Goal: Find specific page/section: Find specific page/section

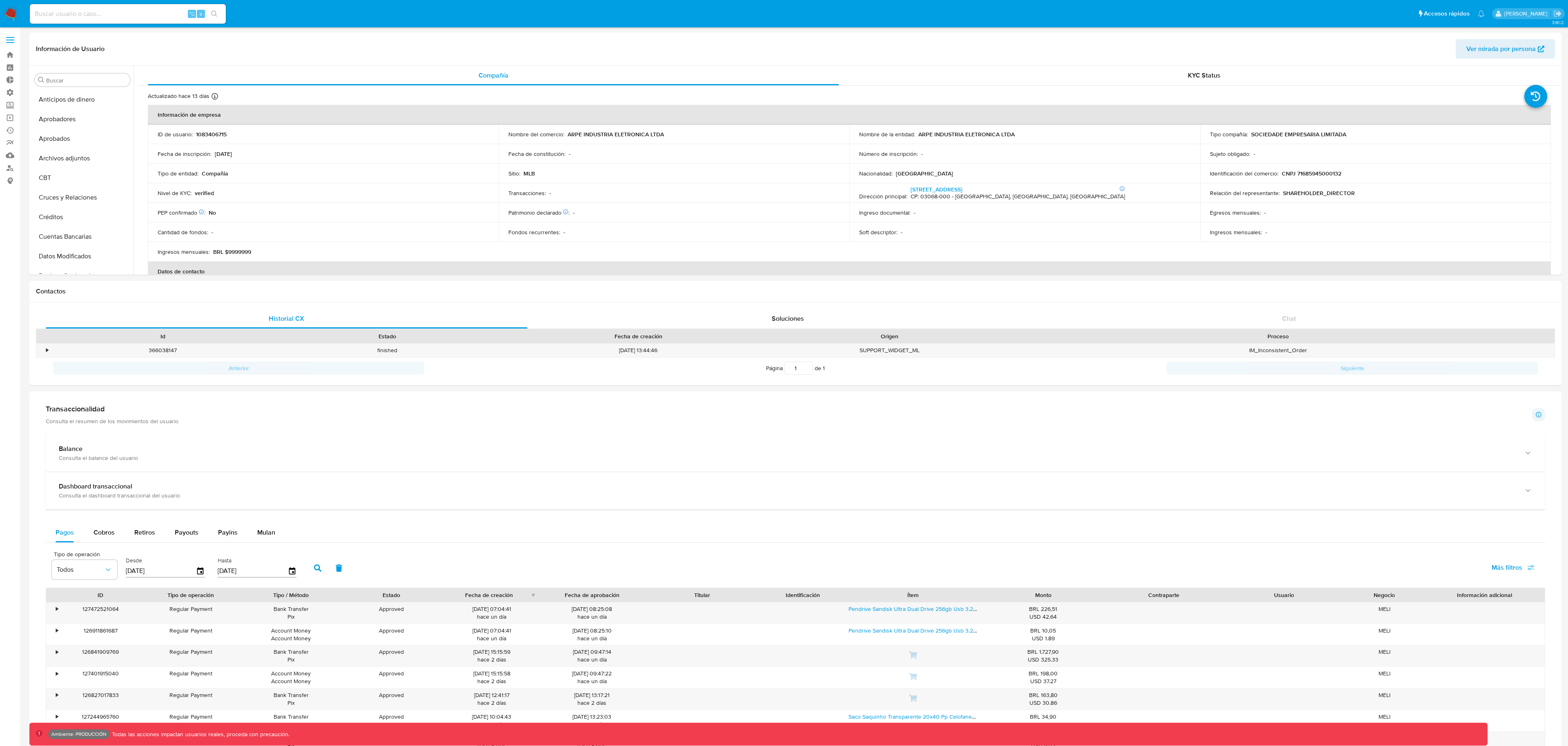
select select "10"
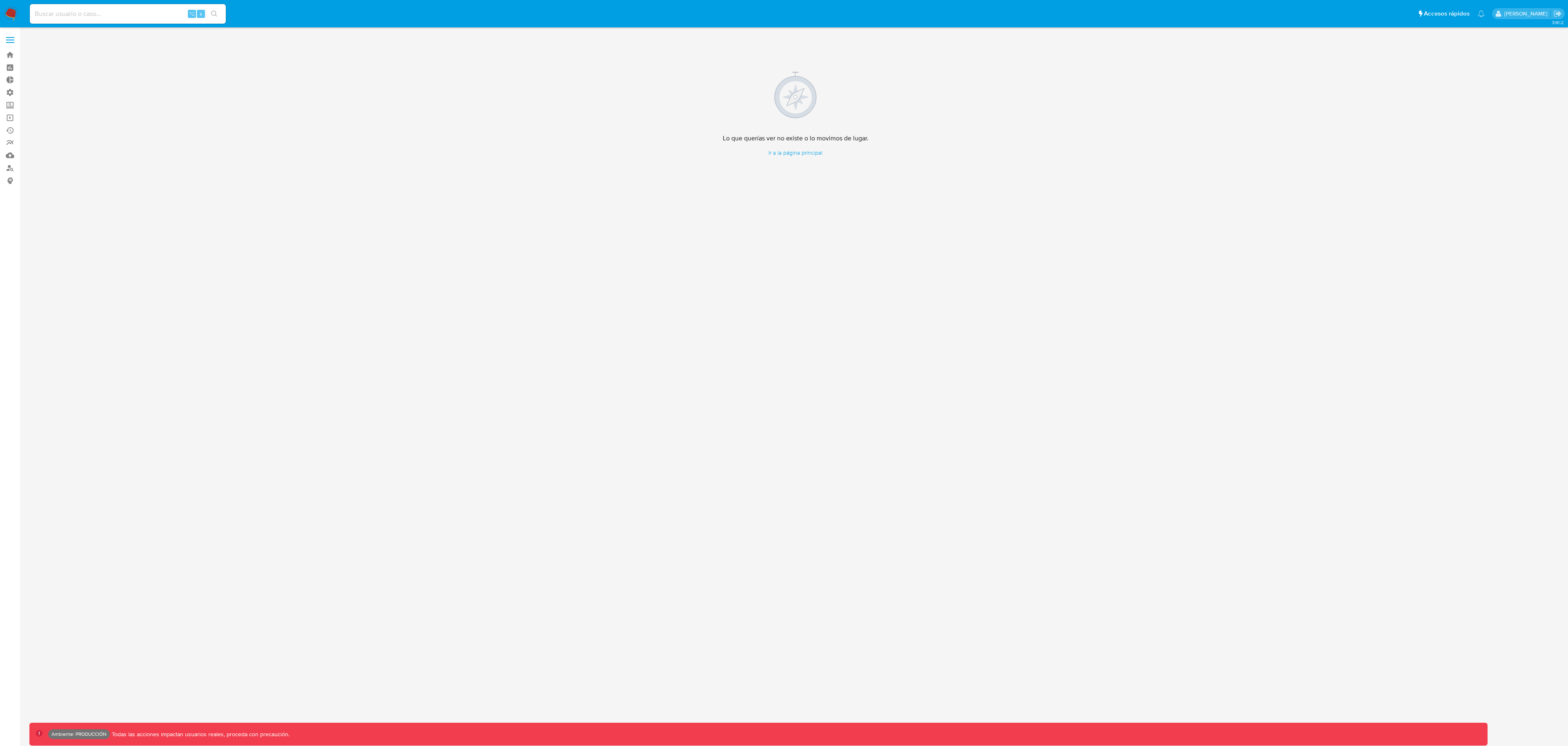
drag, startPoint x: 129, startPoint y: 20, endPoint x: 127, endPoint y: 15, distance: 5.4
click at [129, 19] on div "⌥ s" at bounding box center [127, 14] width 196 height 20
click at [127, 13] on input at bounding box center [127, 14] width 196 height 10
paste input "343939938"
type input "343939938"
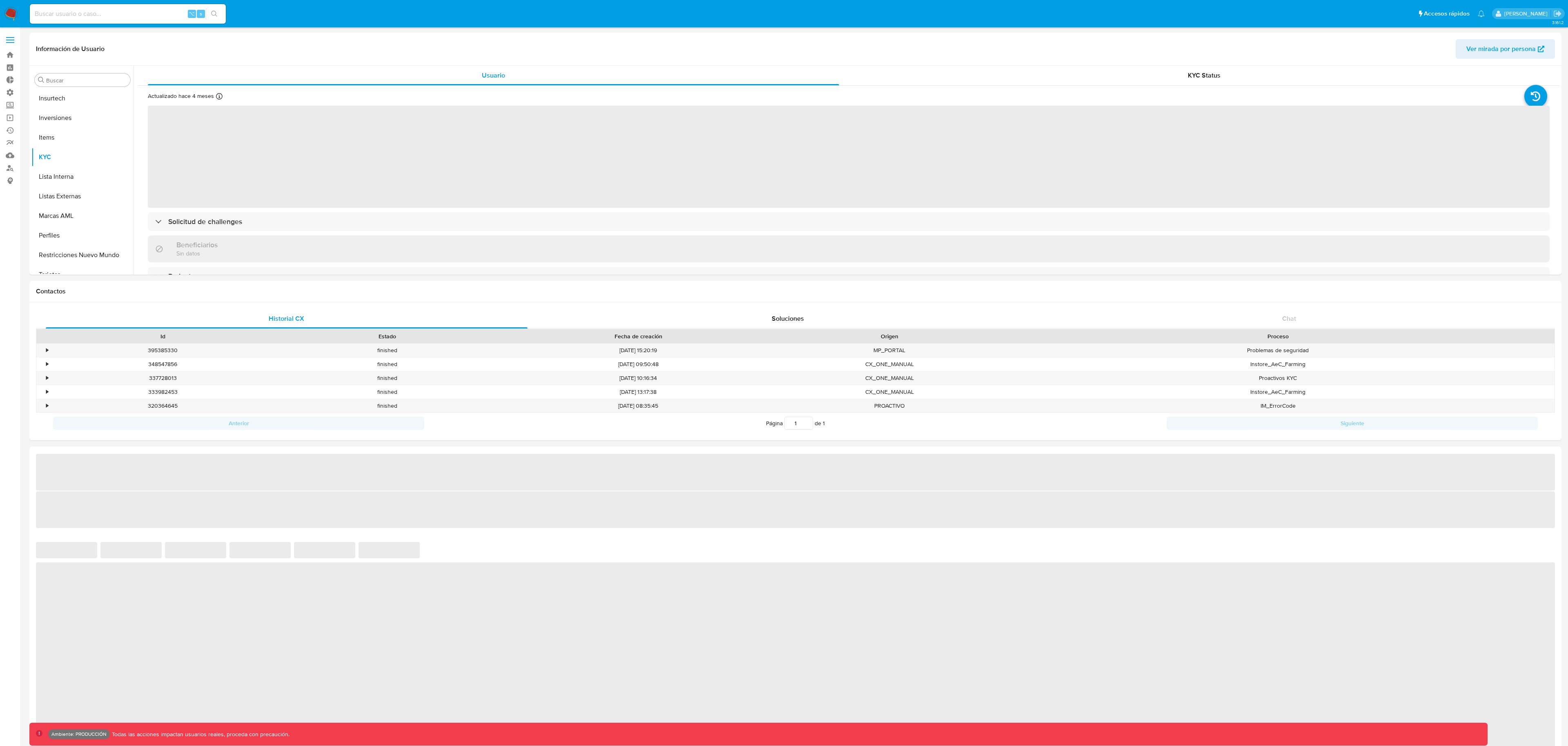
scroll to position [424, 0]
select select "10"
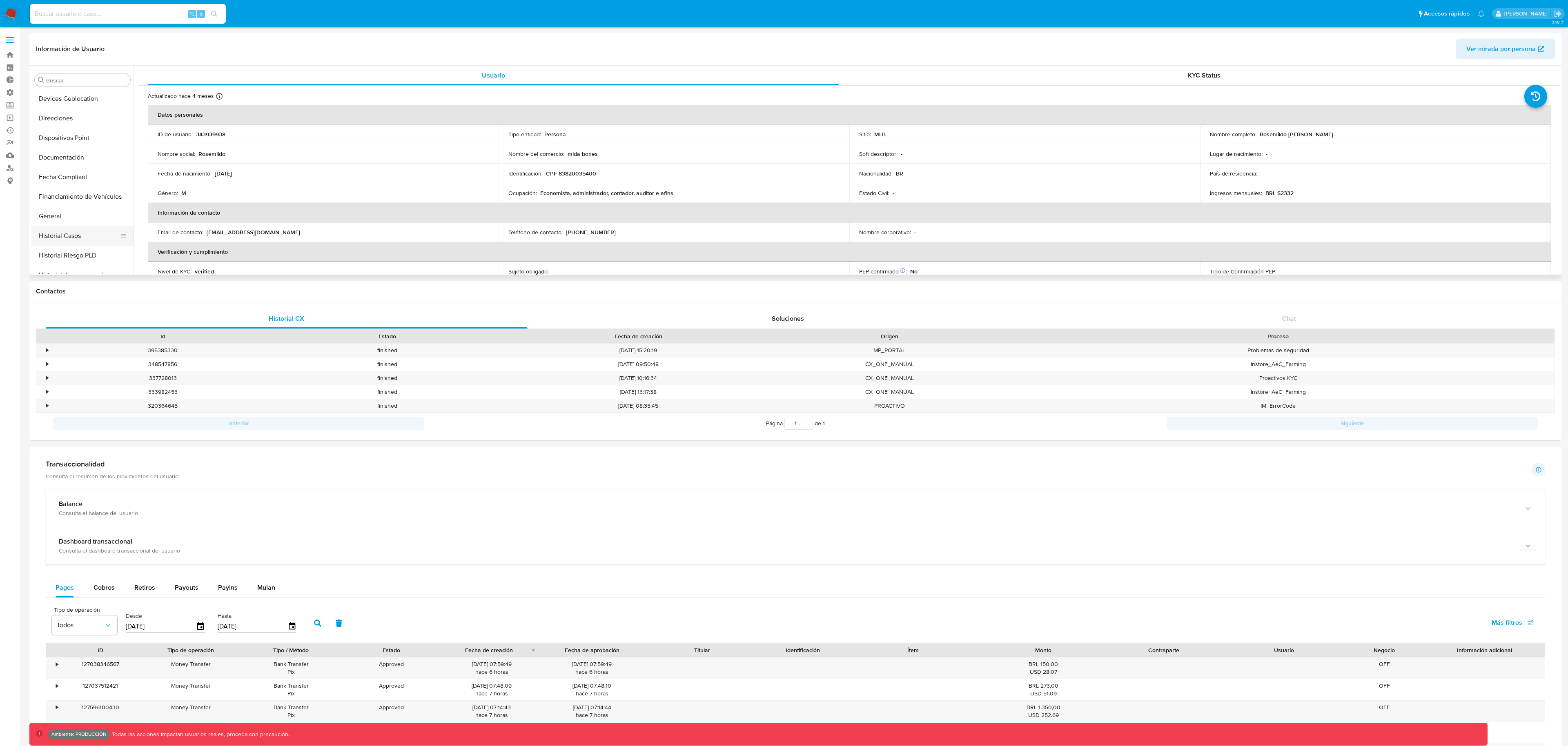
scroll to position [178, 0]
click at [86, 245] on button "Historial Riesgo PLD" at bounding box center [79, 254] width 95 height 20
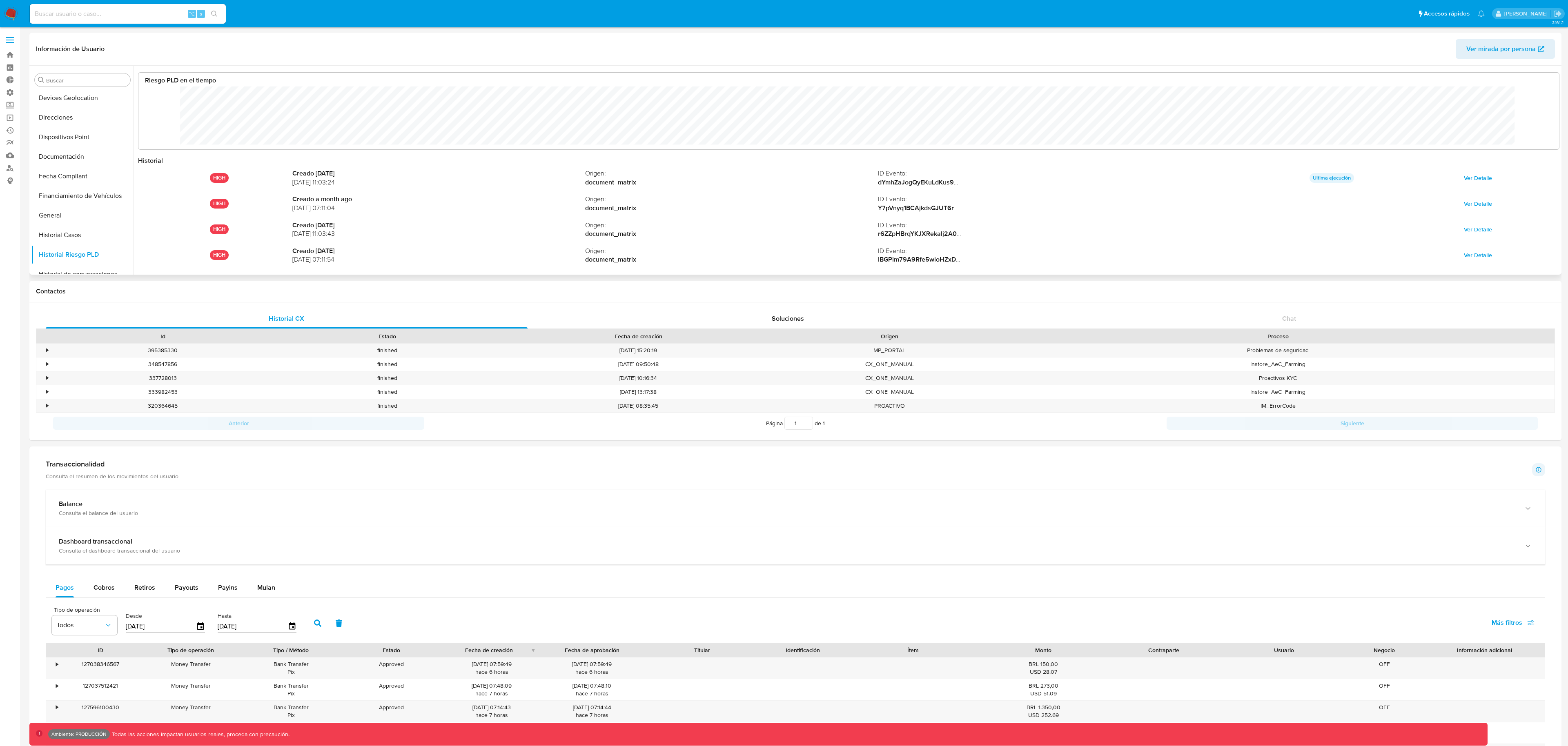
scroll to position [61, 1405]
